Goal: Task Accomplishment & Management: Manage account settings

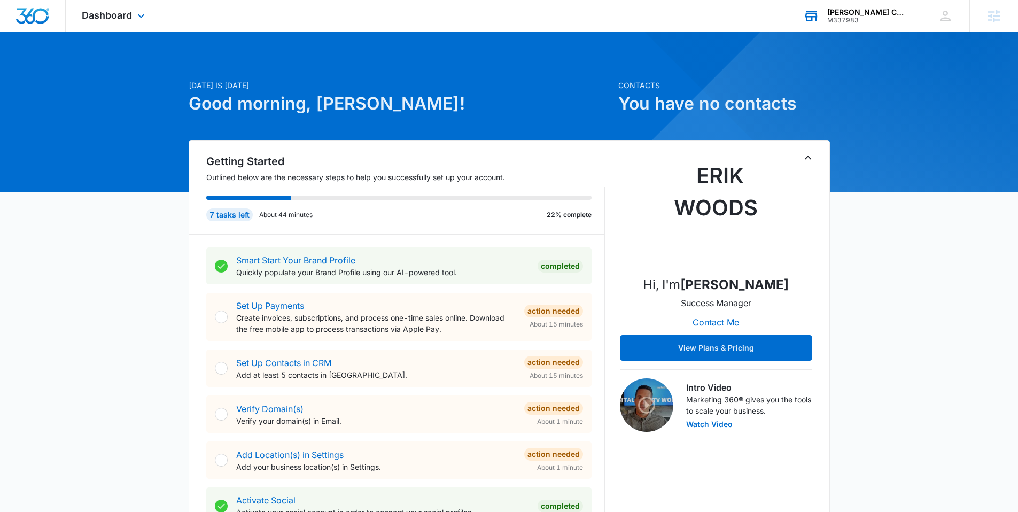
click at [846, 16] on div "[PERSON_NAME] Construction LLC" at bounding box center [866, 12] width 78 height 9
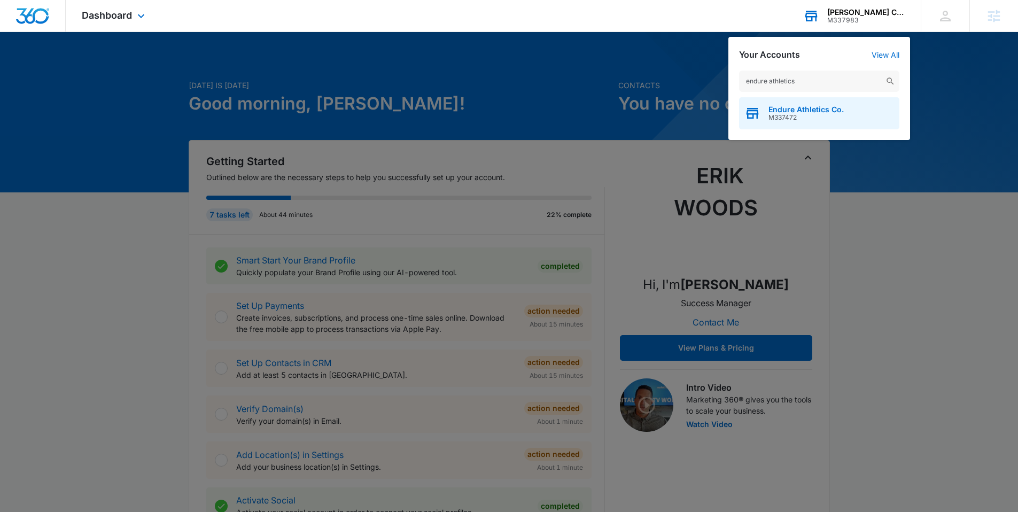
type input "endure athletics"
click at [793, 103] on div "Endure Athletics Co. M337472" at bounding box center [819, 113] width 160 height 32
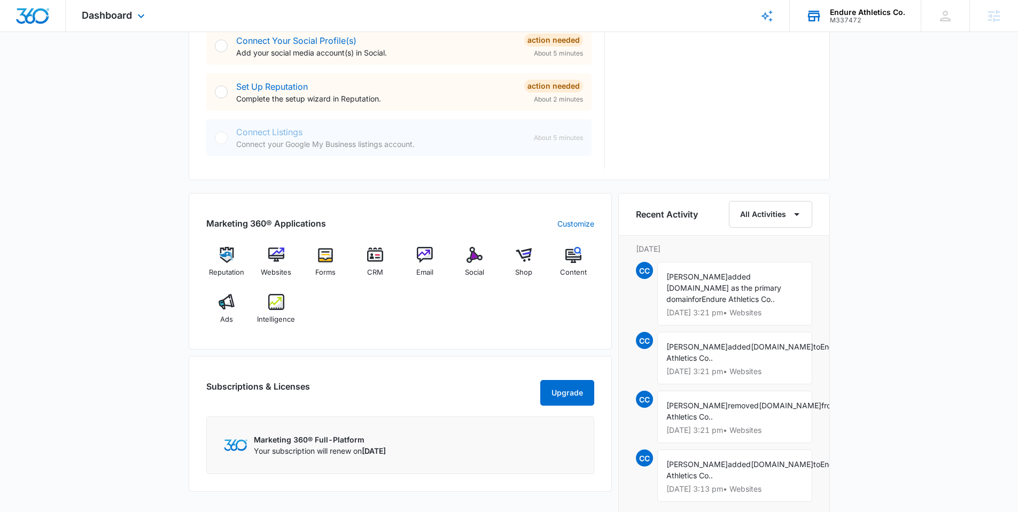
scroll to position [562, 0]
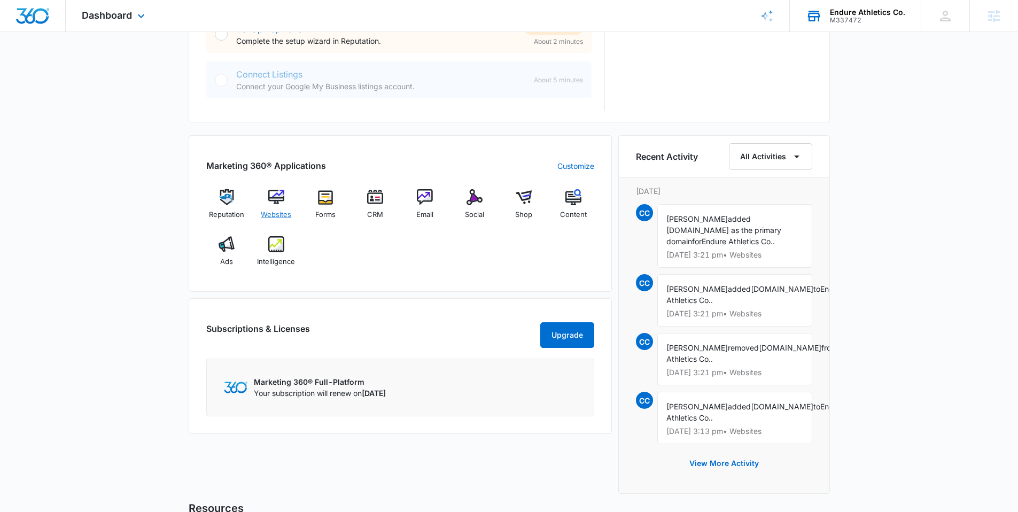
click at [280, 199] on img at bounding box center [276, 197] width 16 height 16
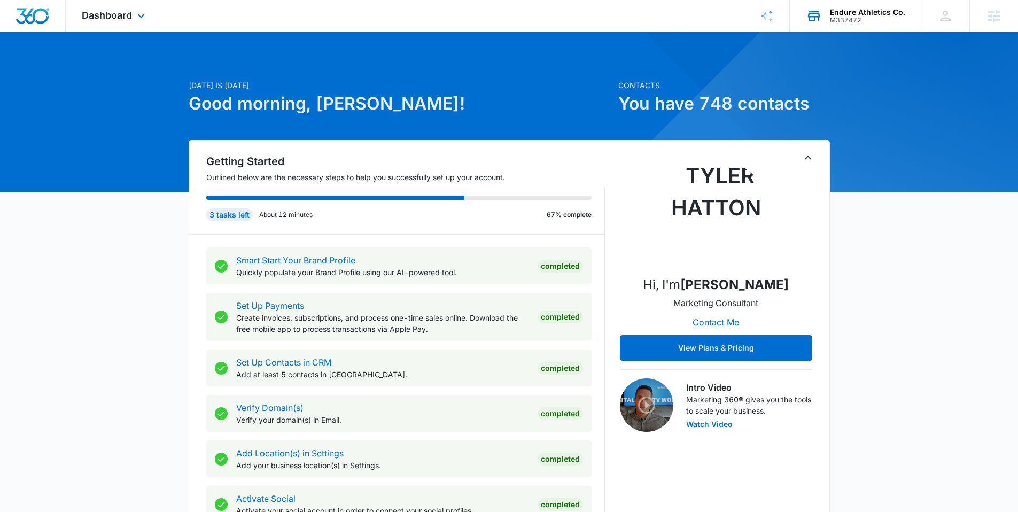
click at [840, 8] on div "Endure Athletics Co." at bounding box center [867, 12] width 75 height 9
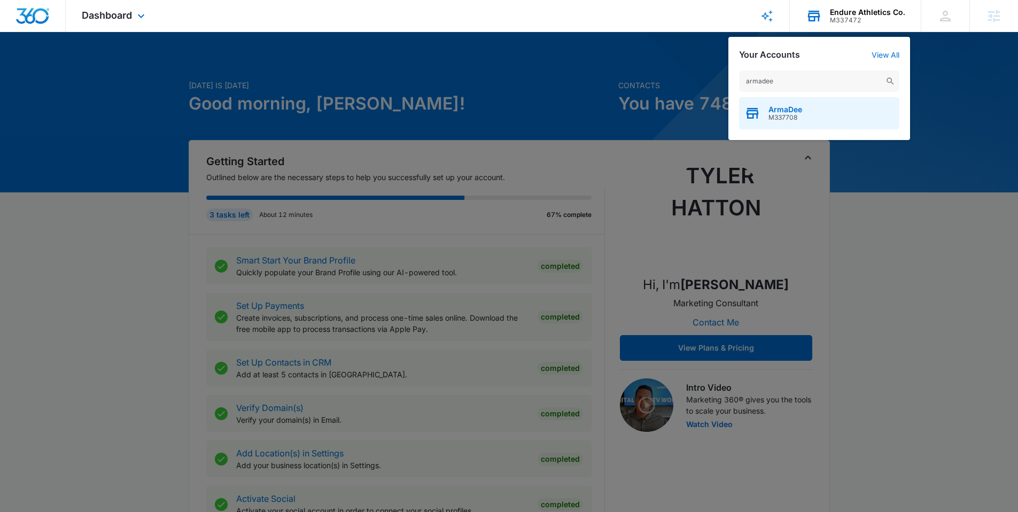
type input "armadee"
click at [786, 102] on div "ArmaDee M337708" at bounding box center [819, 113] width 160 height 32
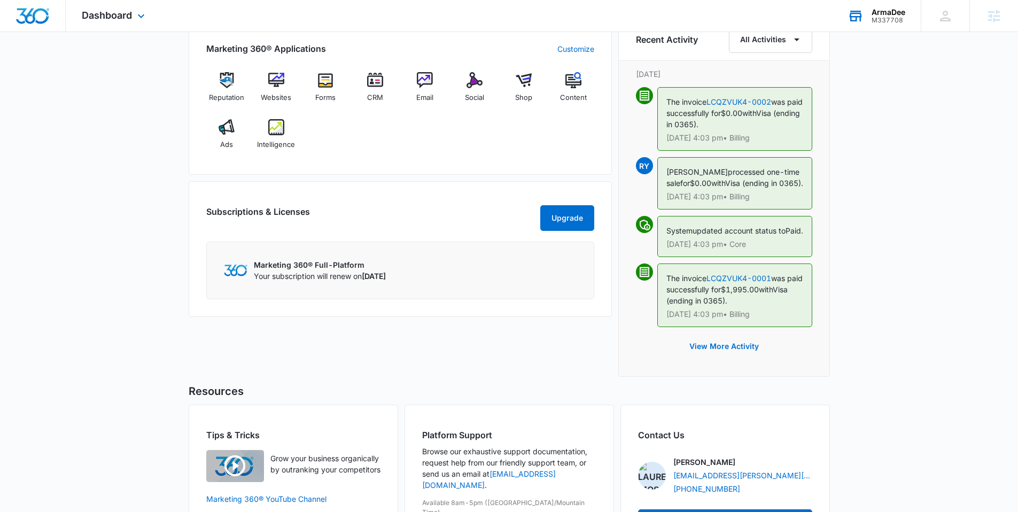
scroll to position [685, 0]
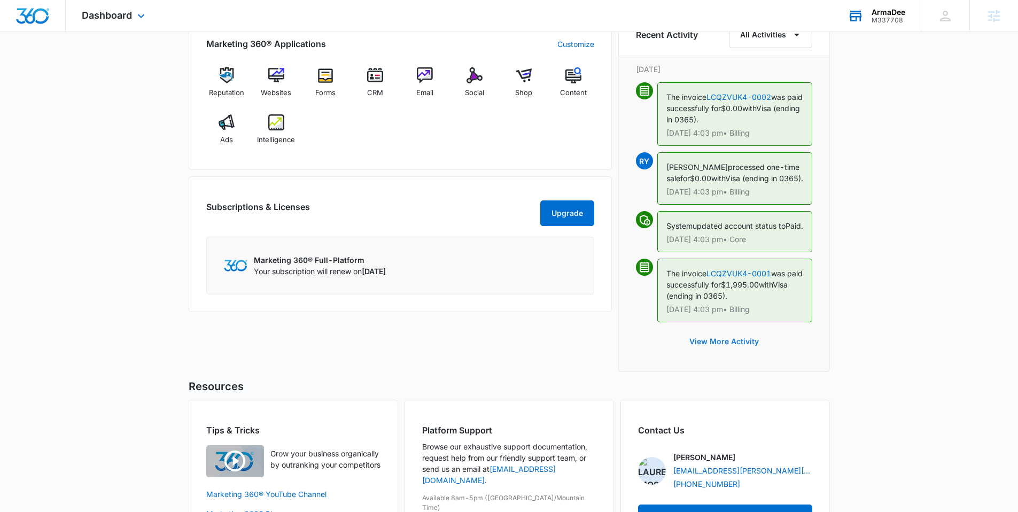
click at [731, 354] on button "View More Activity" at bounding box center [724, 342] width 91 height 26
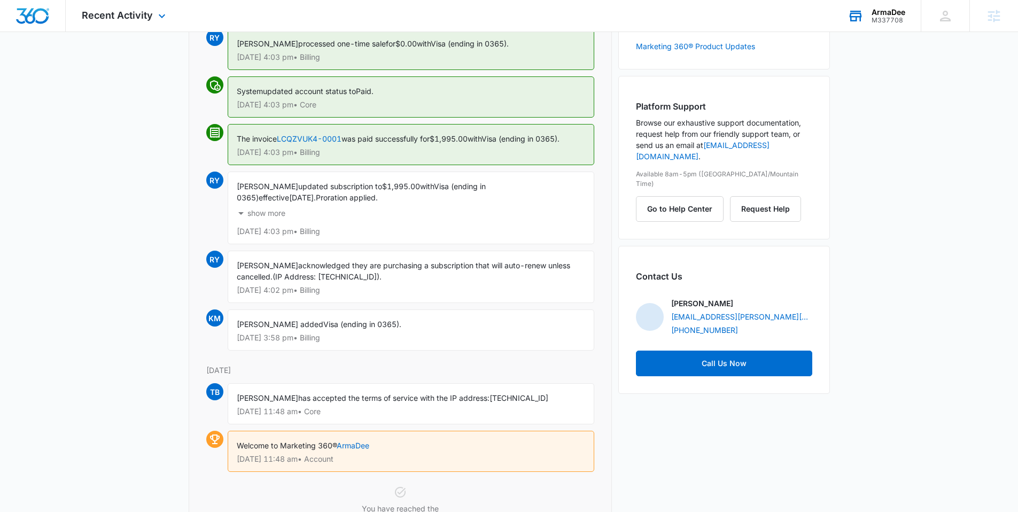
scroll to position [4, 0]
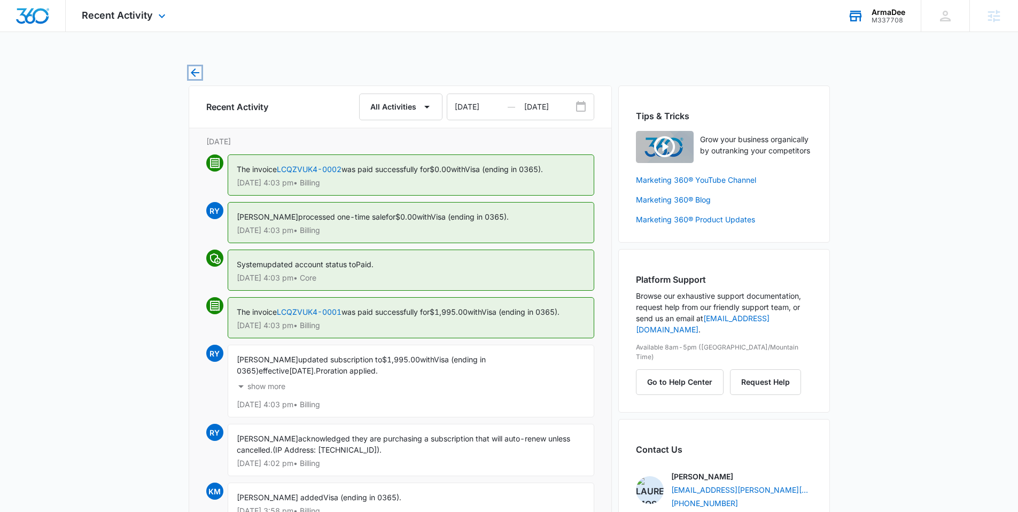
click at [194, 74] on icon "button" at bounding box center [195, 72] width 13 height 13
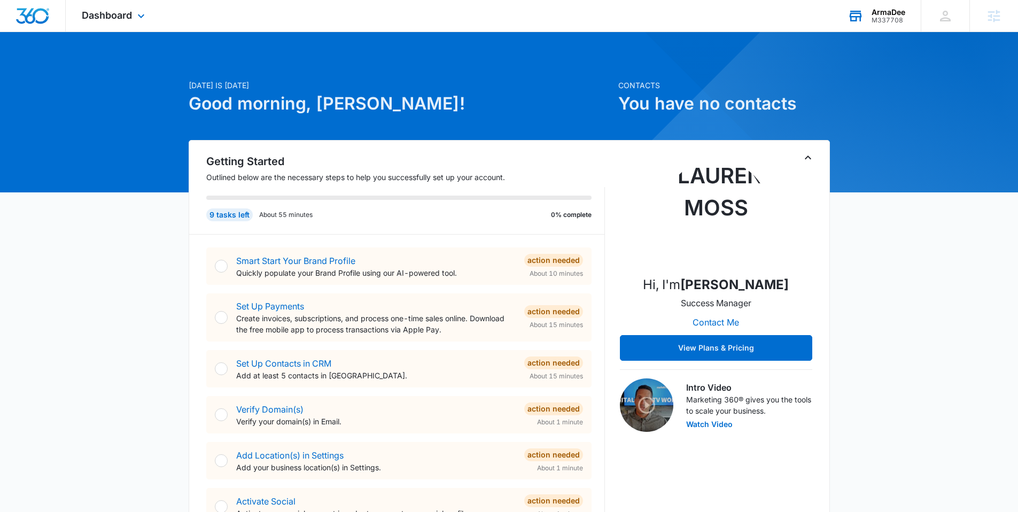
click at [113, 23] on div "Dashboard Apps Reputation Websites Forms CRM Email Social Shop Content Ads Inte…" at bounding box center [115, 16] width 98 height 32
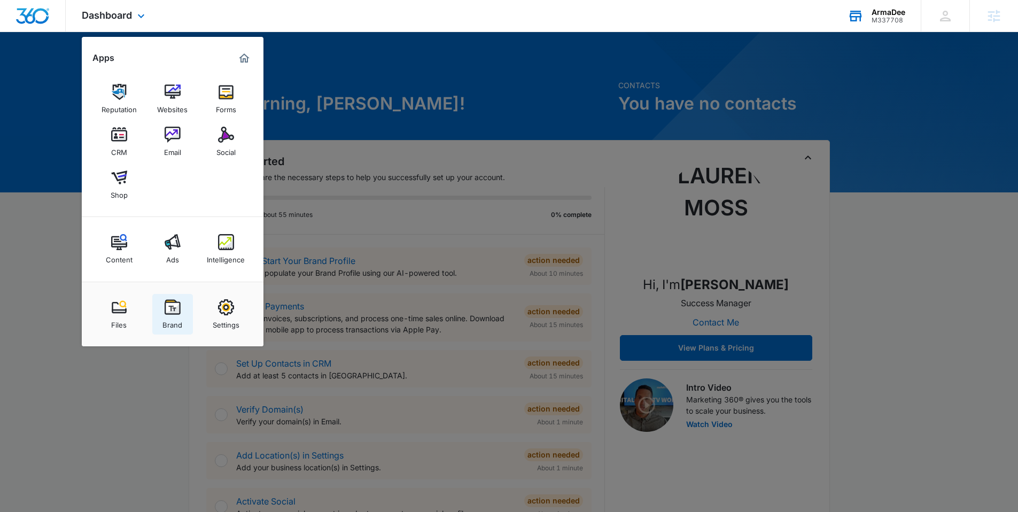
click at [173, 303] on img at bounding box center [173, 307] width 16 height 16
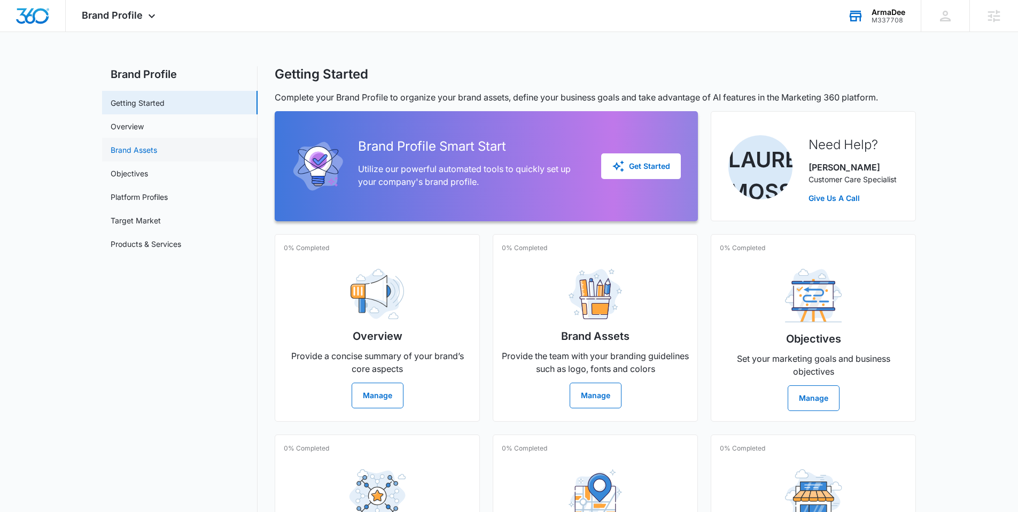
click at [143, 156] on link "Brand Assets" at bounding box center [134, 149] width 47 height 11
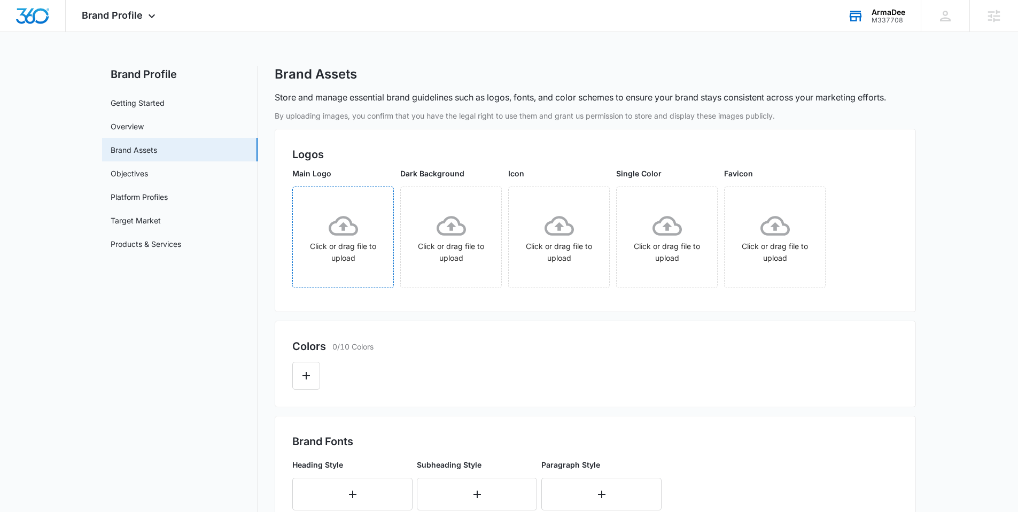
click at [352, 218] on icon at bounding box center [343, 225] width 29 height 29
click at [144, 123] on link "Overview" at bounding box center [127, 126] width 33 height 11
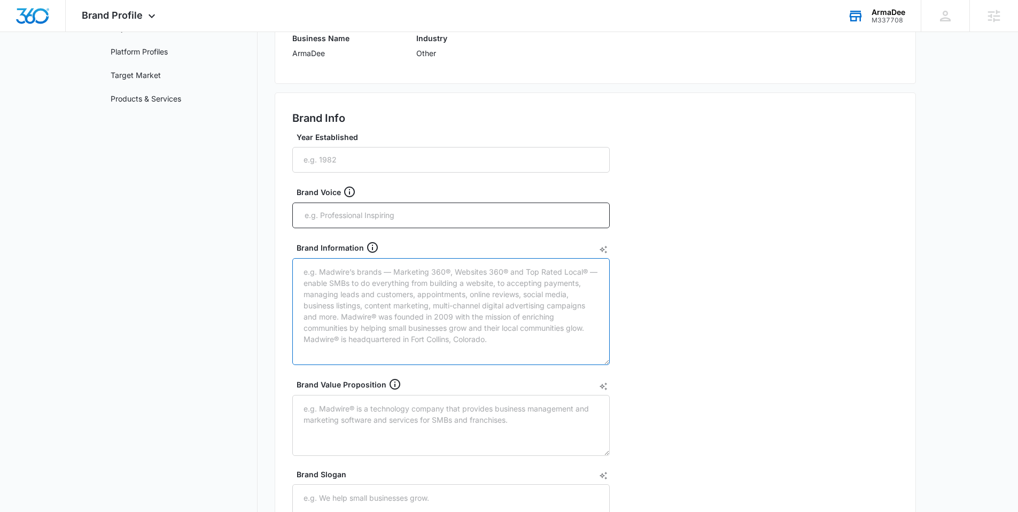
scroll to position [146, 0]
click at [349, 286] on textarea "Brand Information" at bounding box center [451, 310] width 318 height 107
paste textarea "The patented design of the ArmaDee is the greatest thing to happen to [MEDICAL_…"
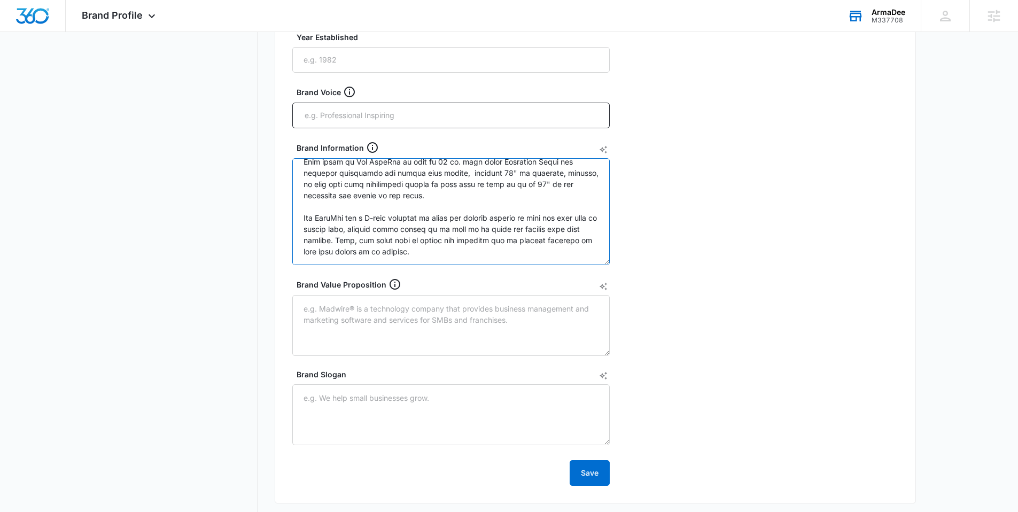
scroll to position [256, 0]
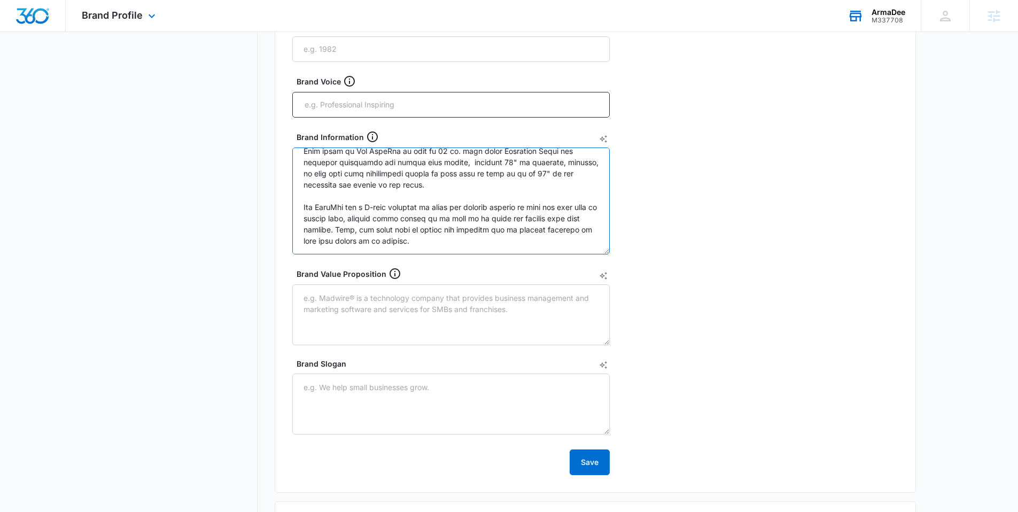
type textarea "The patented design of the ArmaDee is the greatest thing to happen to [MEDICAL_…"
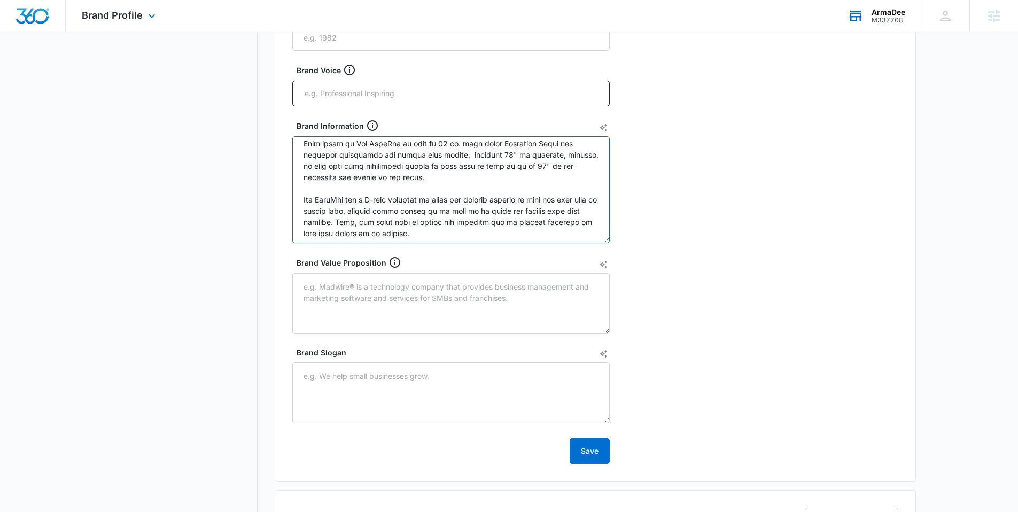
scroll to position [256, 0]
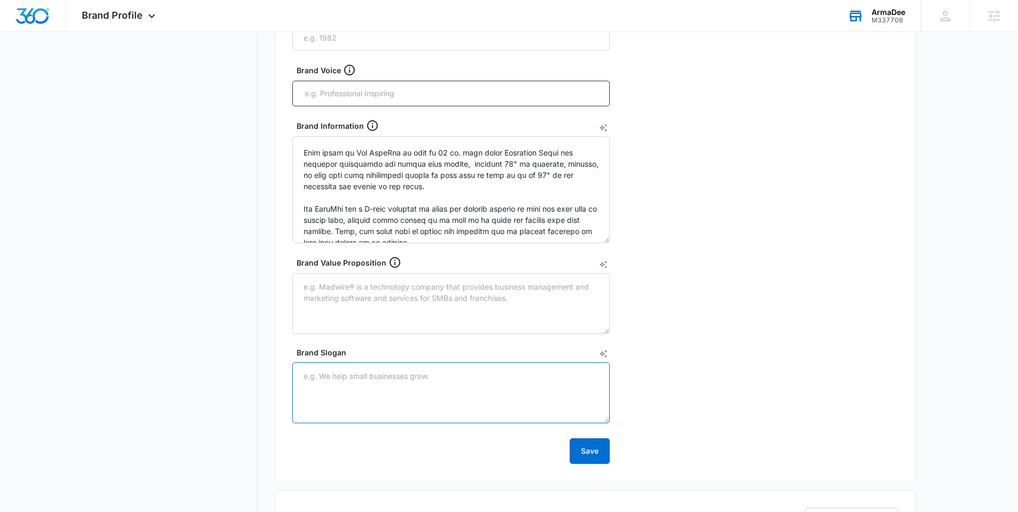
click at [337, 366] on textarea "Brand Slogan" at bounding box center [451, 392] width 318 height 61
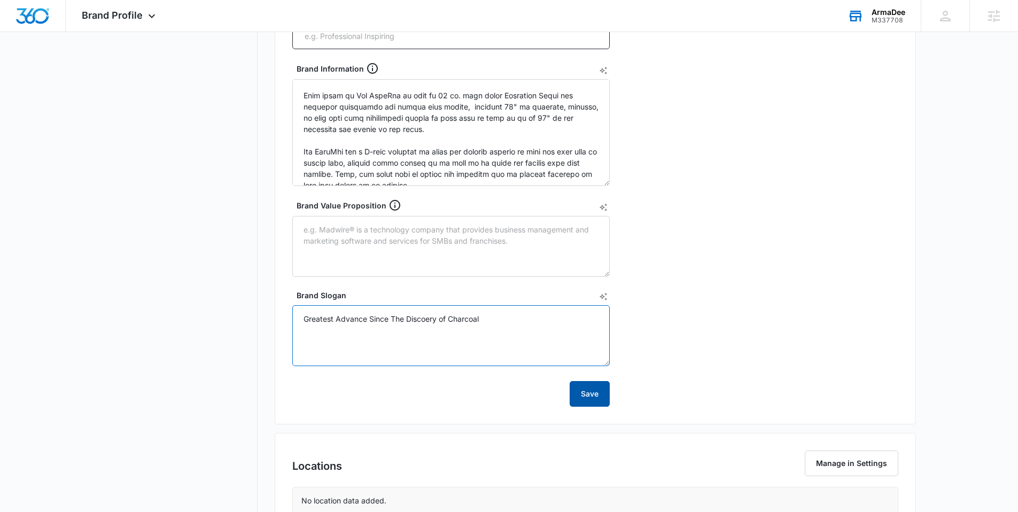
scroll to position [345, 0]
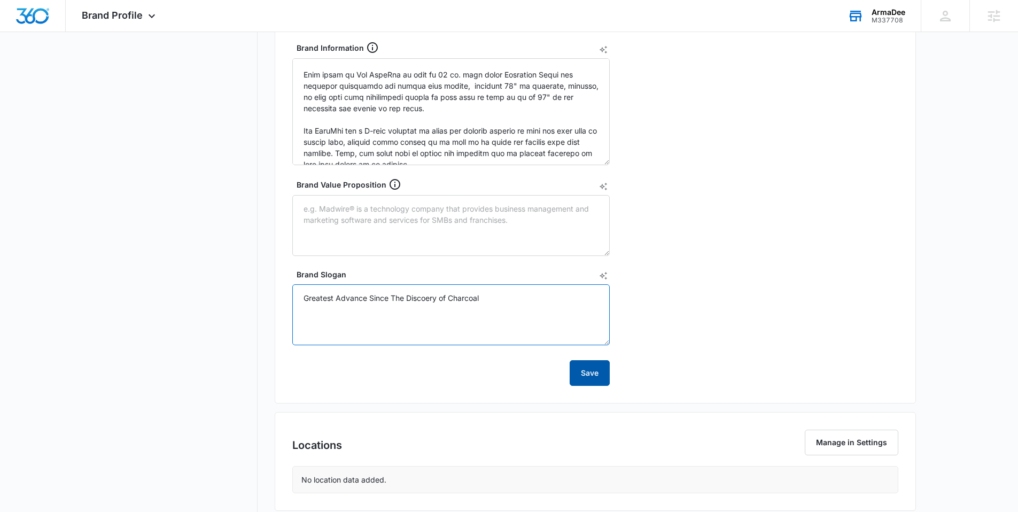
type textarea "Greatest Advance Since The Discoery of Charcoal"
click at [588, 370] on button "Save" at bounding box center [590, 373] width 40 height 26
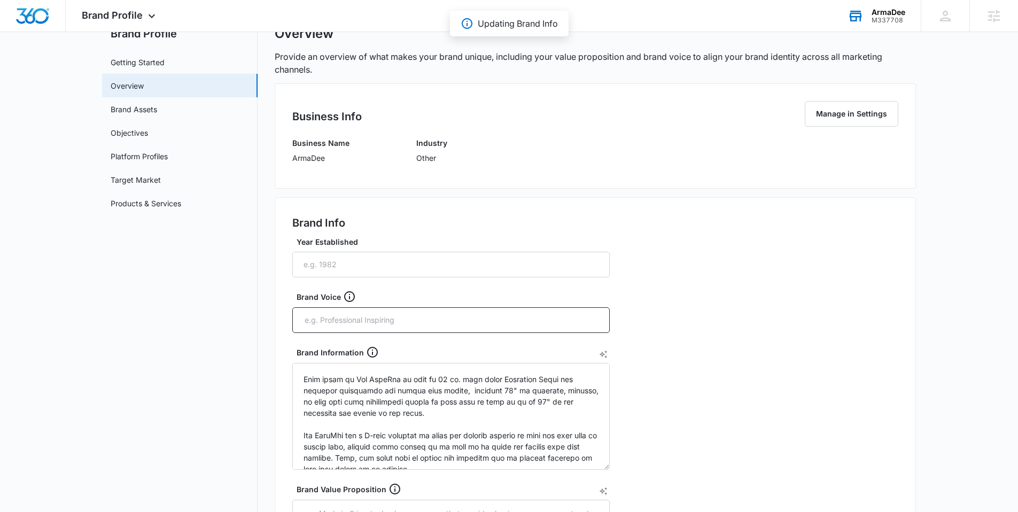
scroll to position [0, 0]
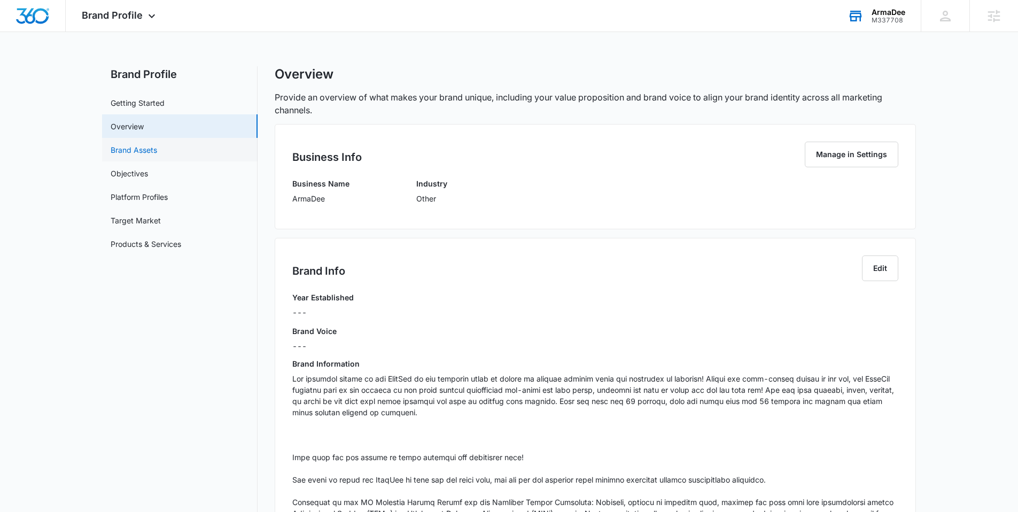
click at [143, 148] on link "Brand Assets" at bounding box center [134, 149] width 47 height 11
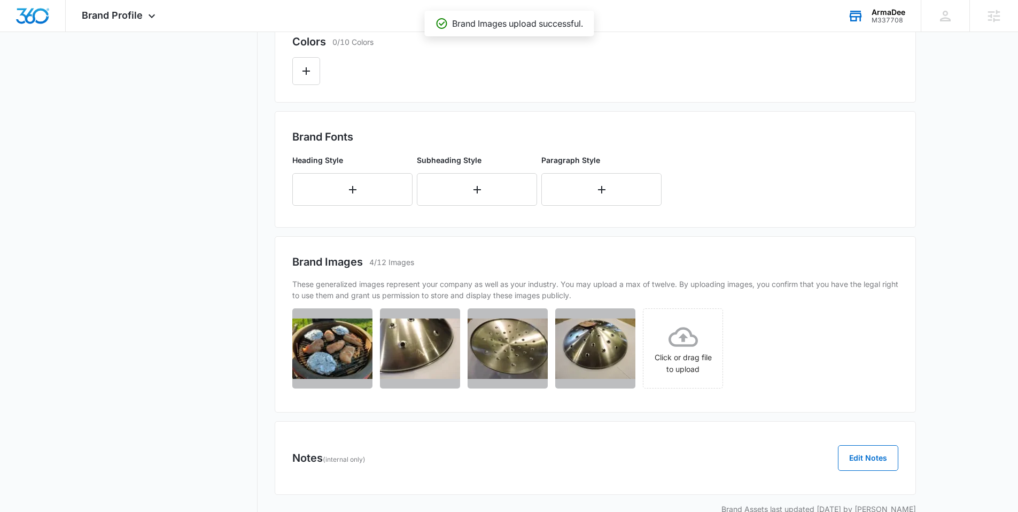
scroll to position [328, 0]
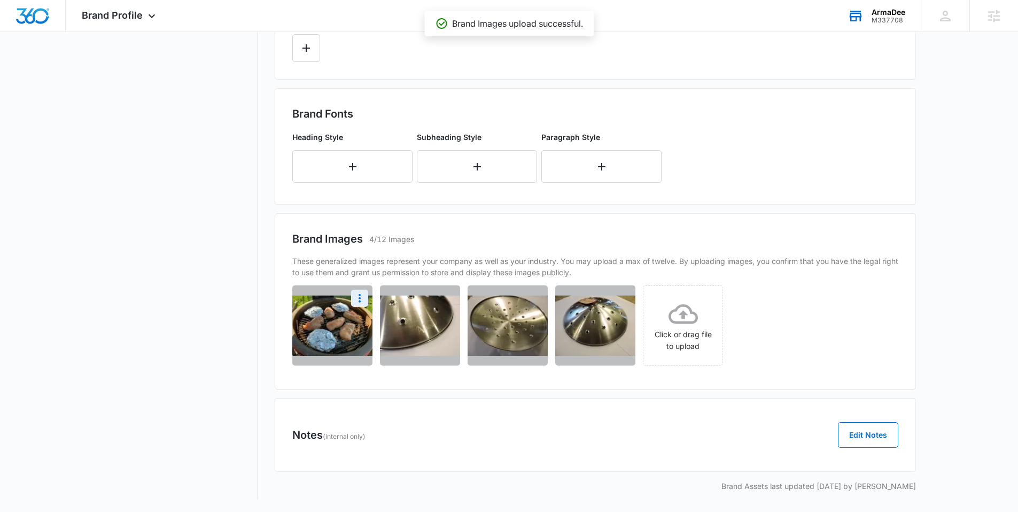
click at [332, 334] on img at bounding box center [332, 326] width 80 height 60
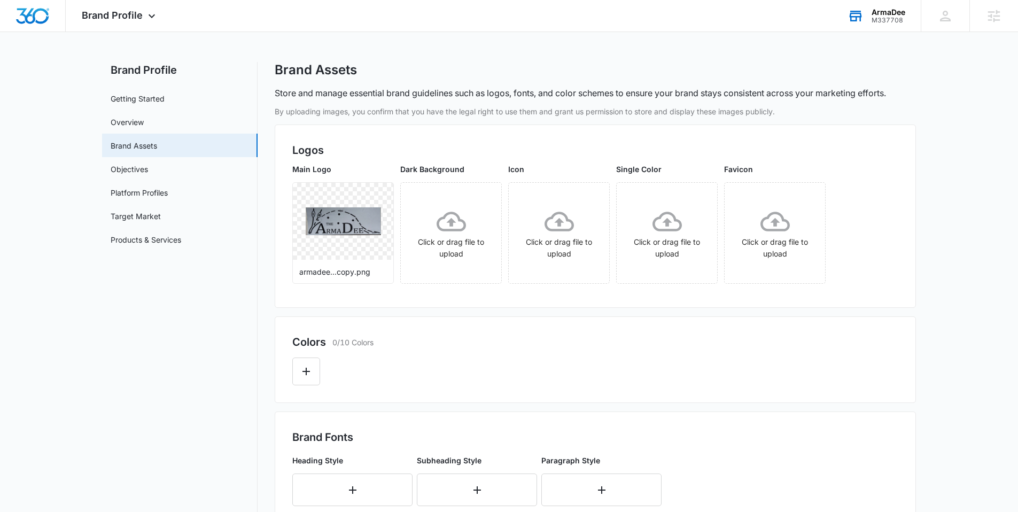
scroll to position [0, 0]
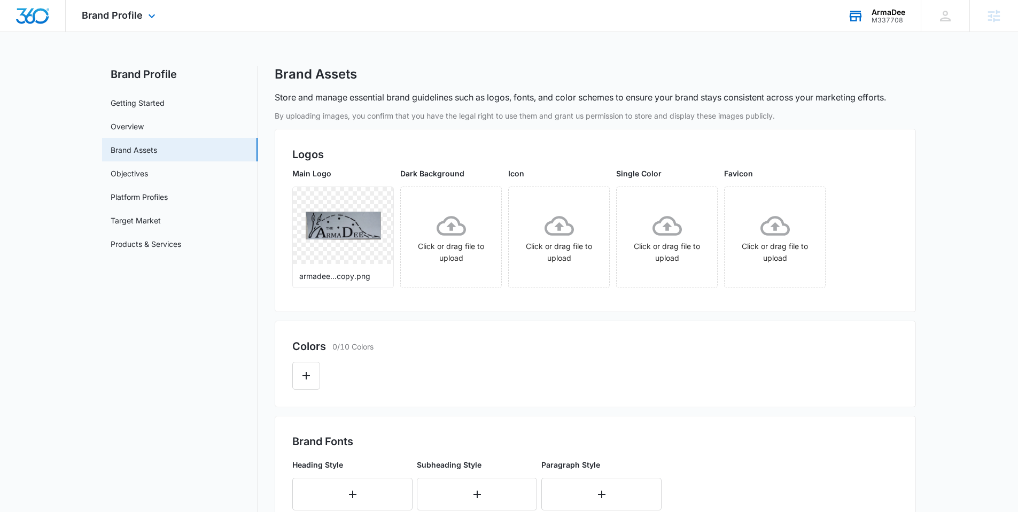
click at [31, 8] on img "Dashboard" at bounding box center [33, 16] width 34 height 16
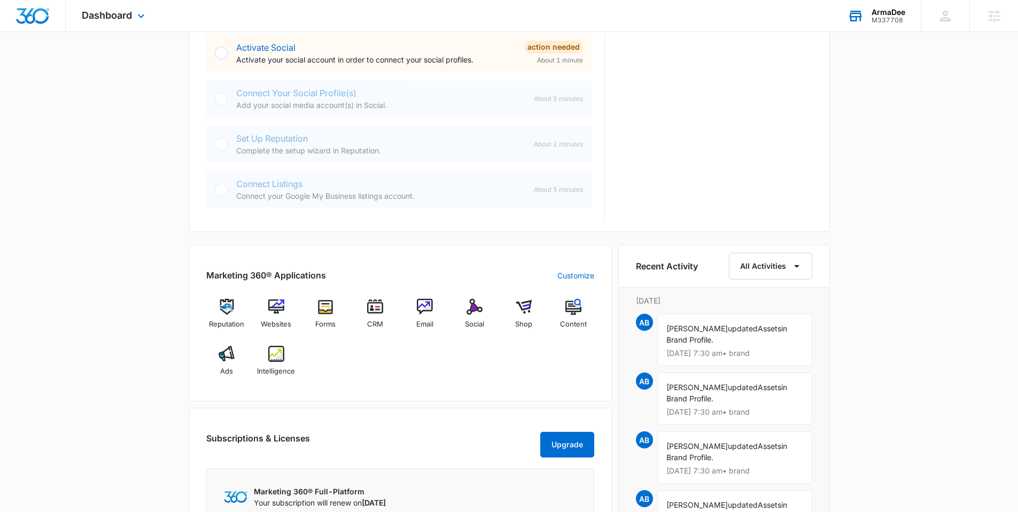
scroll to position [470, 0]
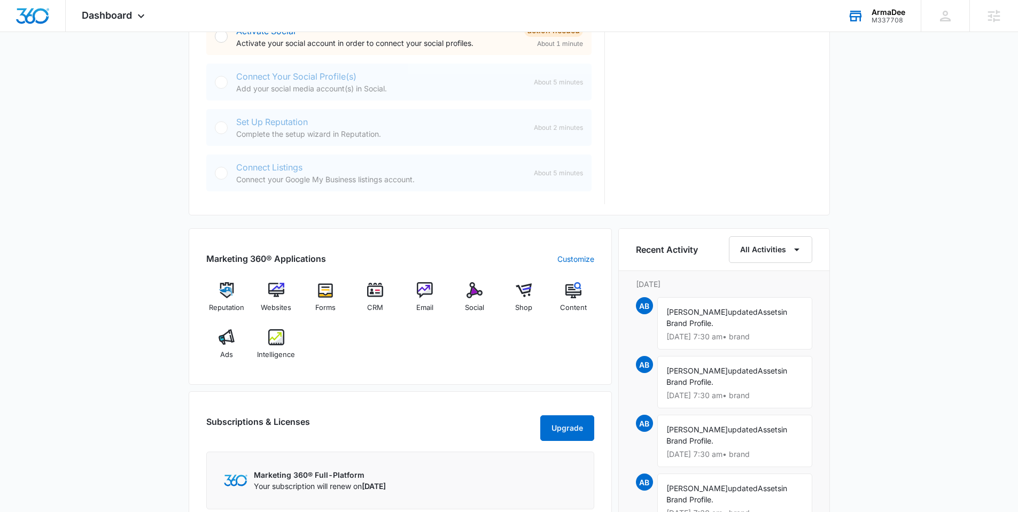
click at [887, 17] on div "M337708" at bounding box center [889, 20] width 34 height 7
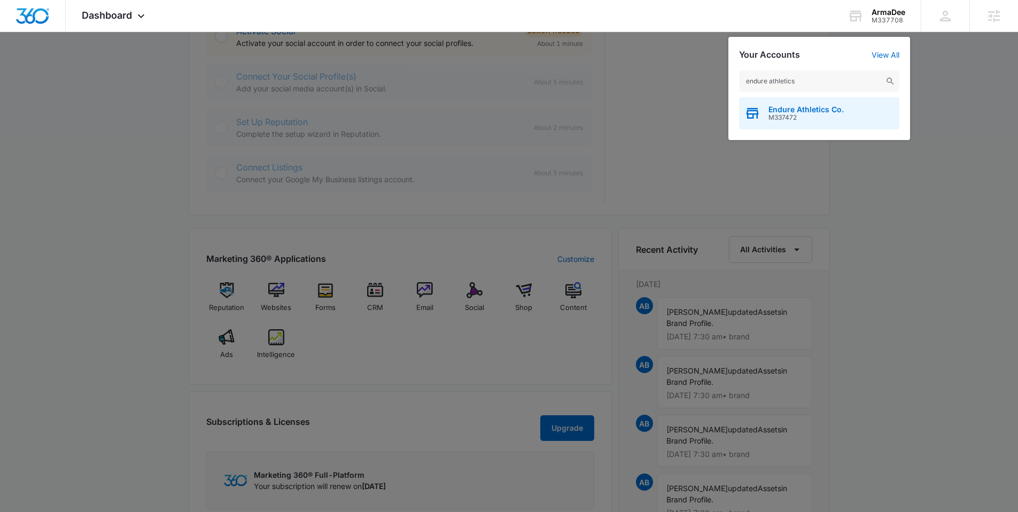
type input "endure athletics"
click at [801, 105] on span "Endure Athletics Co." at bounding box center [806, 109] width 75 height 9
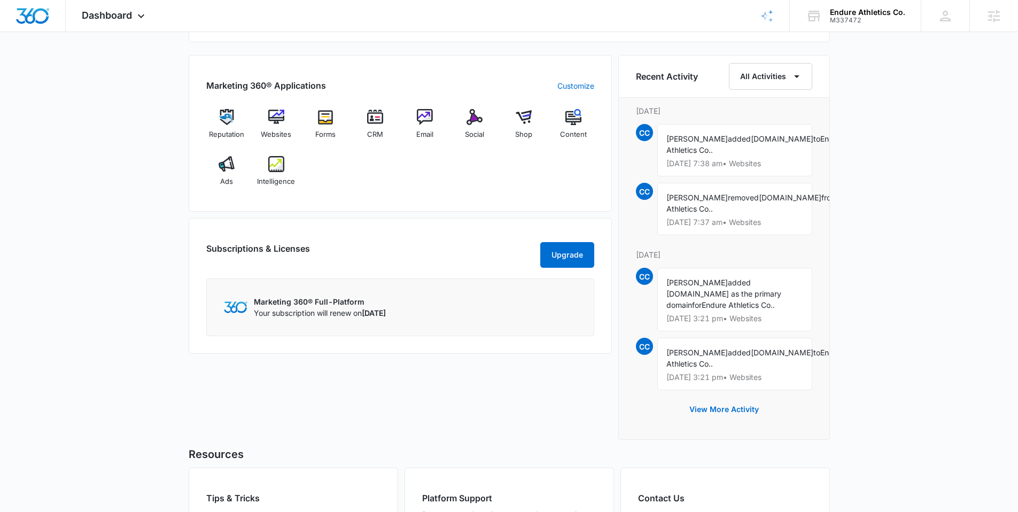
scroll to position [657, 0]
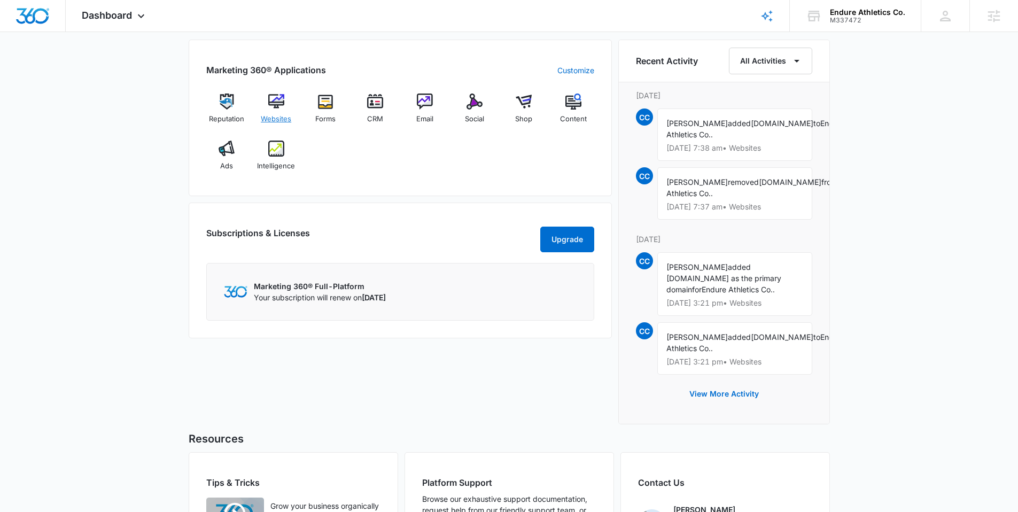
click at [277, 113] on div "Websites" at bounding box center [276, 113] width 41 height 38
